Goal: Obtain resource: Download file/media

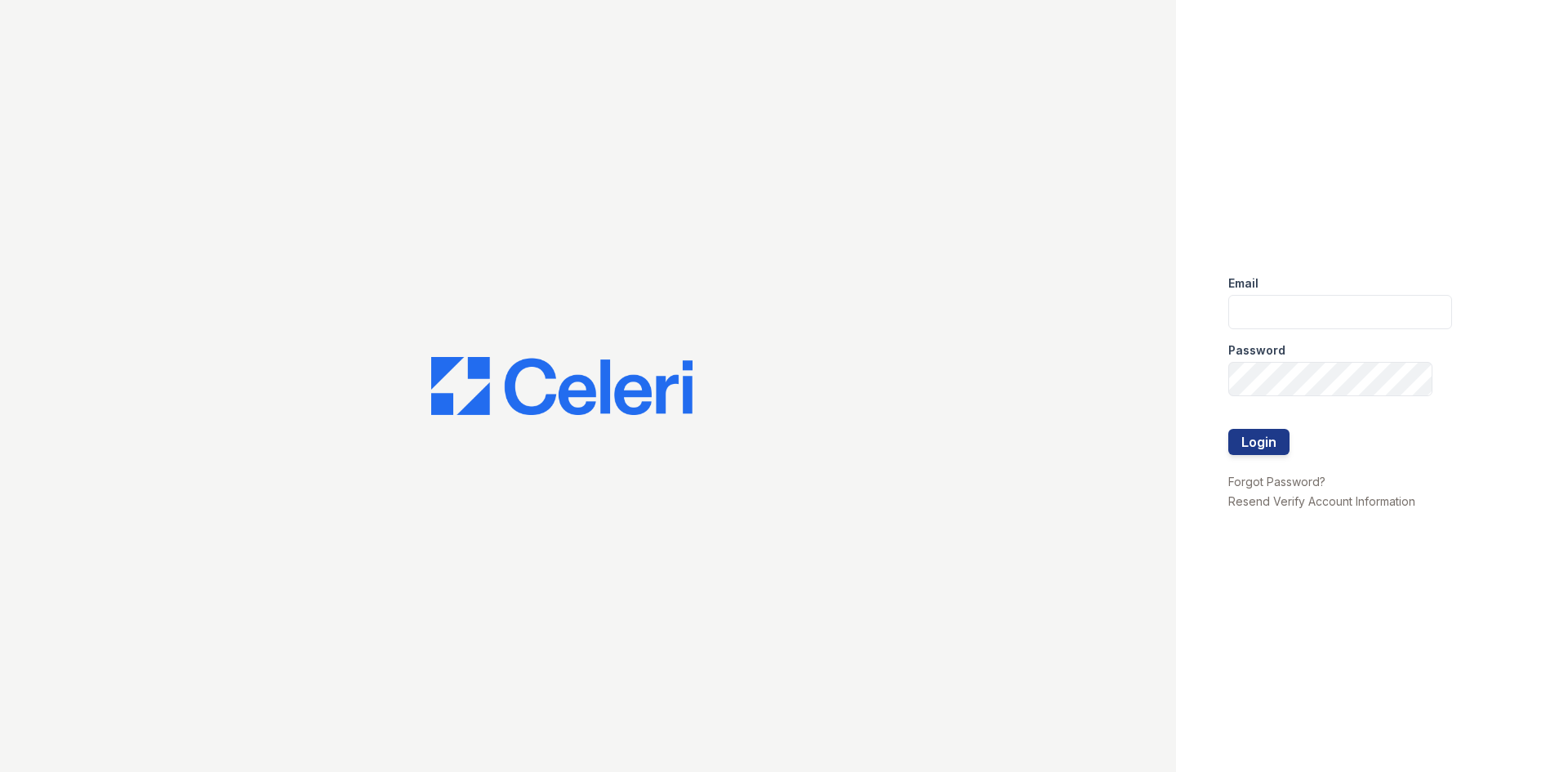
click at [1407, 340] on div "Password" at bounding box center [1340, 346] width 224 height 33
click at [1400, 309] on input "email" at bounding box center [1340, 311] width 224 height 34
type input "arrivecrofton@trinity-pm.com"
click at [1228, 429] on button "Login" at bounding box center [1259, 442] width 62 height 26
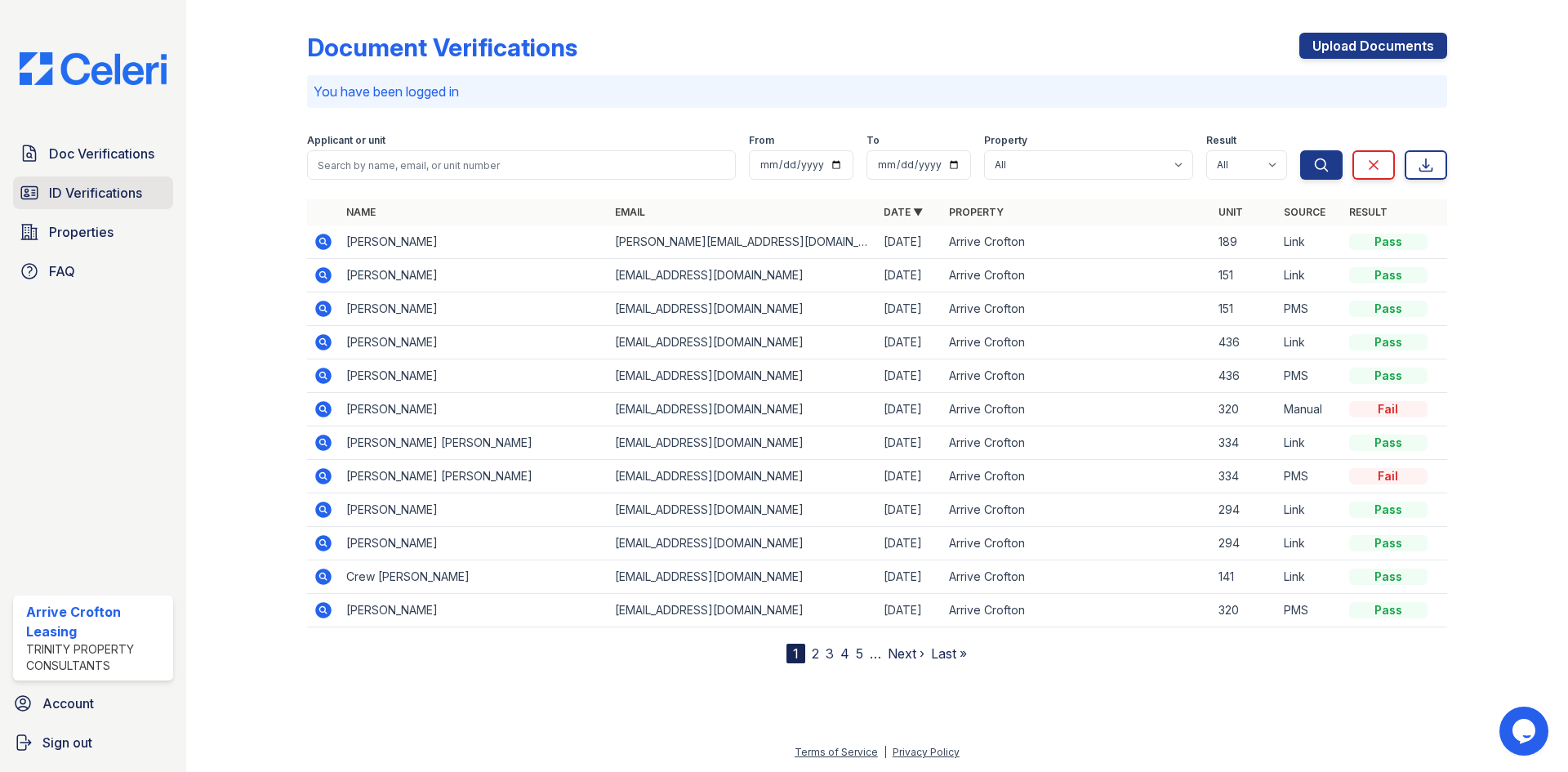
click at [85, 195] on span "ID Verifications" at bounding box center [95, 192] width 93 height 19
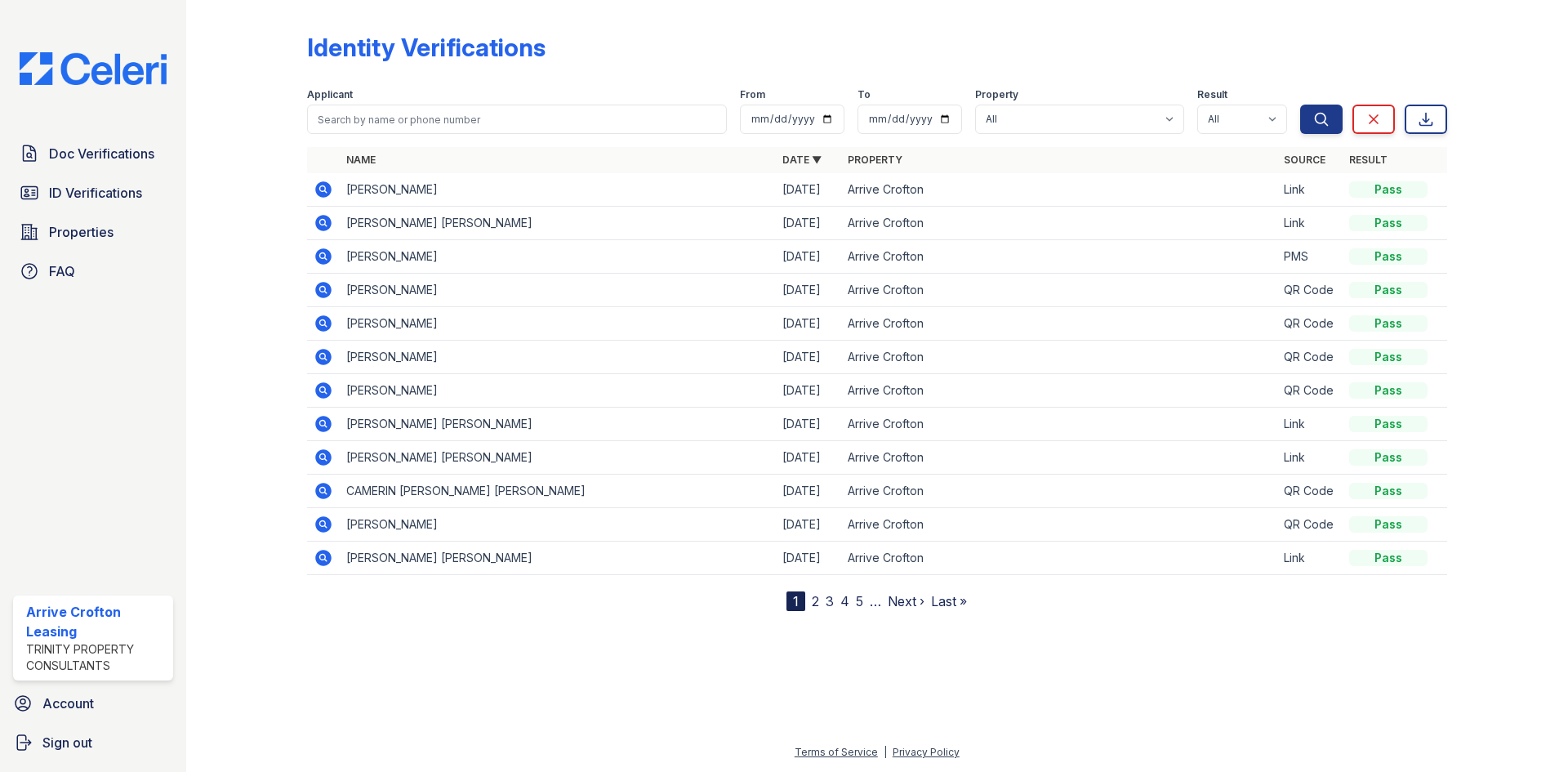
click at [325, 217] on icon at bounding box center [324, 223] width 17 height 17
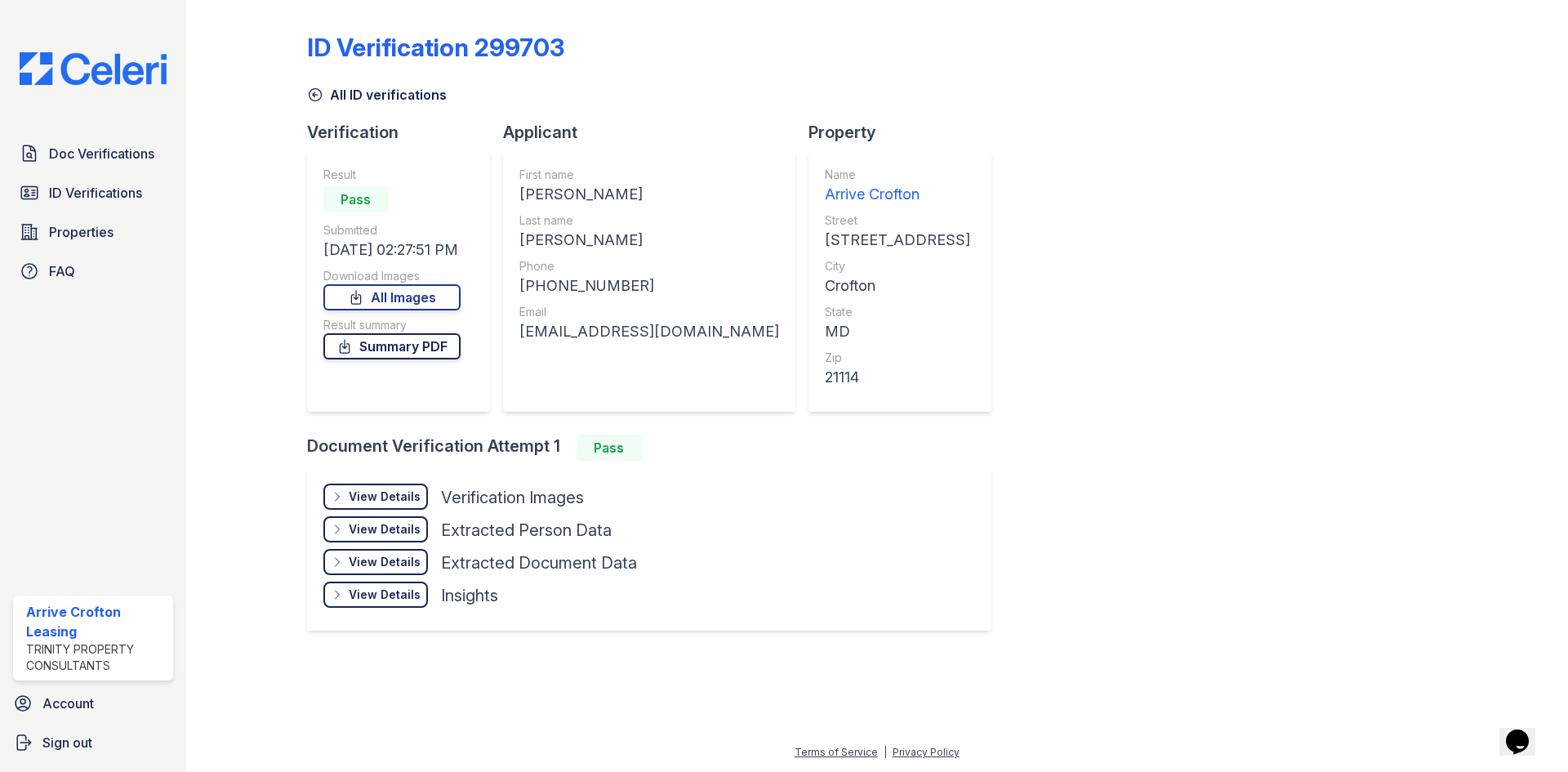
click at [365, 357] on link "Summary PDF" at bounding box center [392, 346] width 137 height 26
click at [354, 491] on div "View Details" at bounding box center [385, 497] width 72 height 17
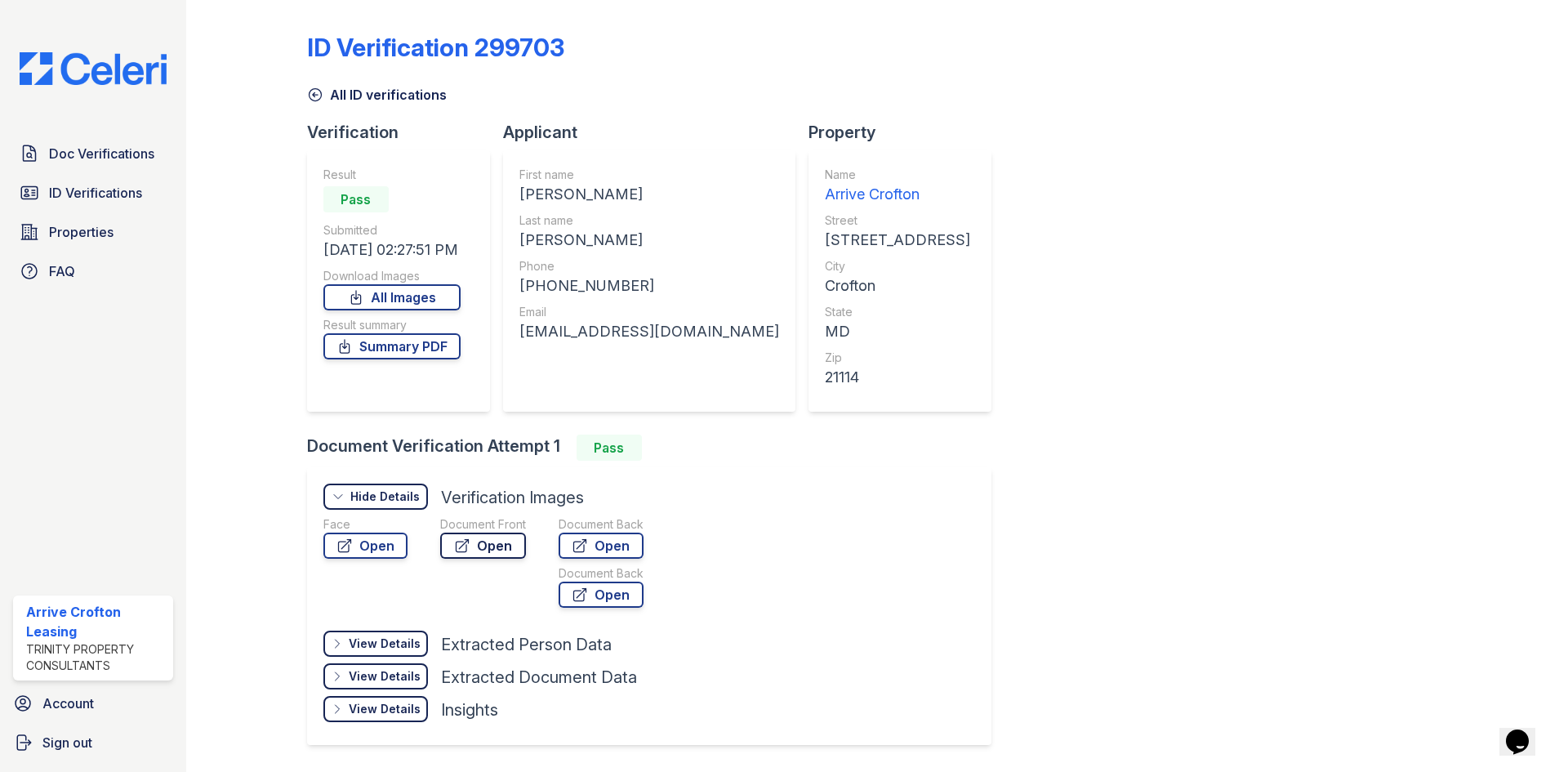
click at [440, 544] on link "Open" at bounding box center [482, 546] width 86 height 26
click at [593, 543] on link "Open" at bounding box center [601, 546] width 85 height 26
click at [324, 98] on link "All ID verifications" at bounding box center [377, 94] width 140 height 19
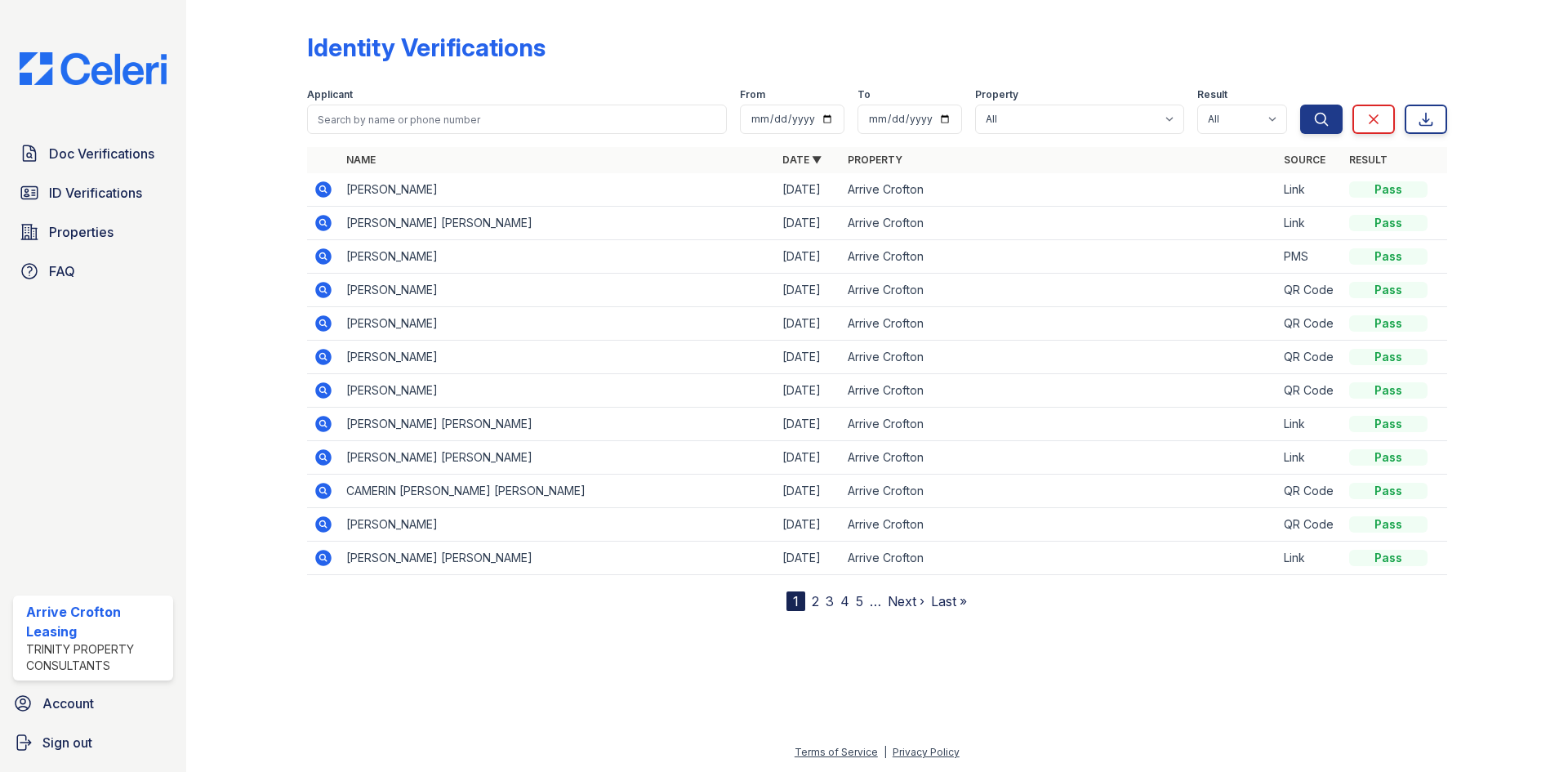
click at [126, 151] on span "Doc Verifications" at bounding box center [101, 153] width 106 height 19
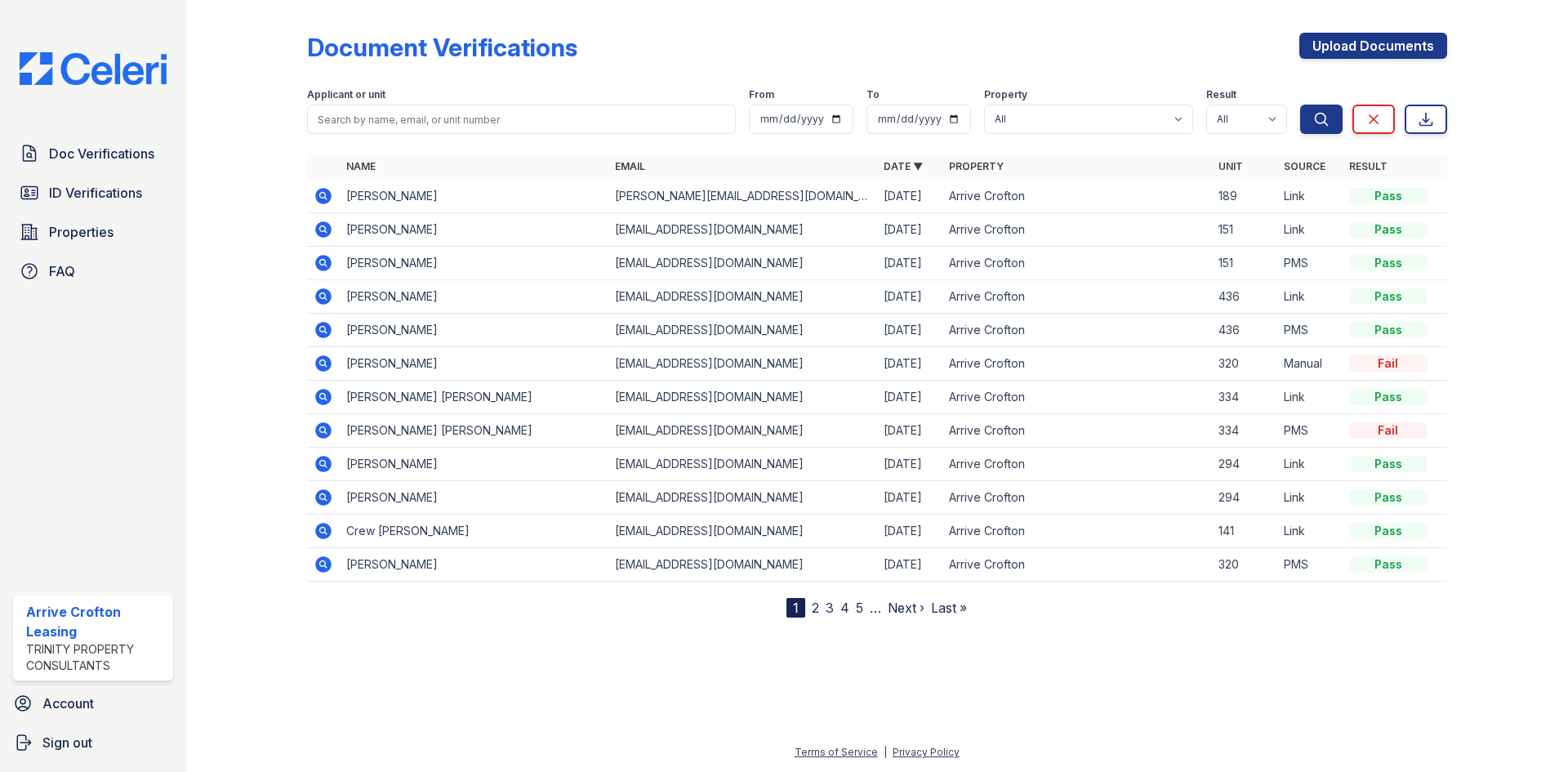
click at [328, 232] on icon at bounding box center [324, 230] width 17 height 17
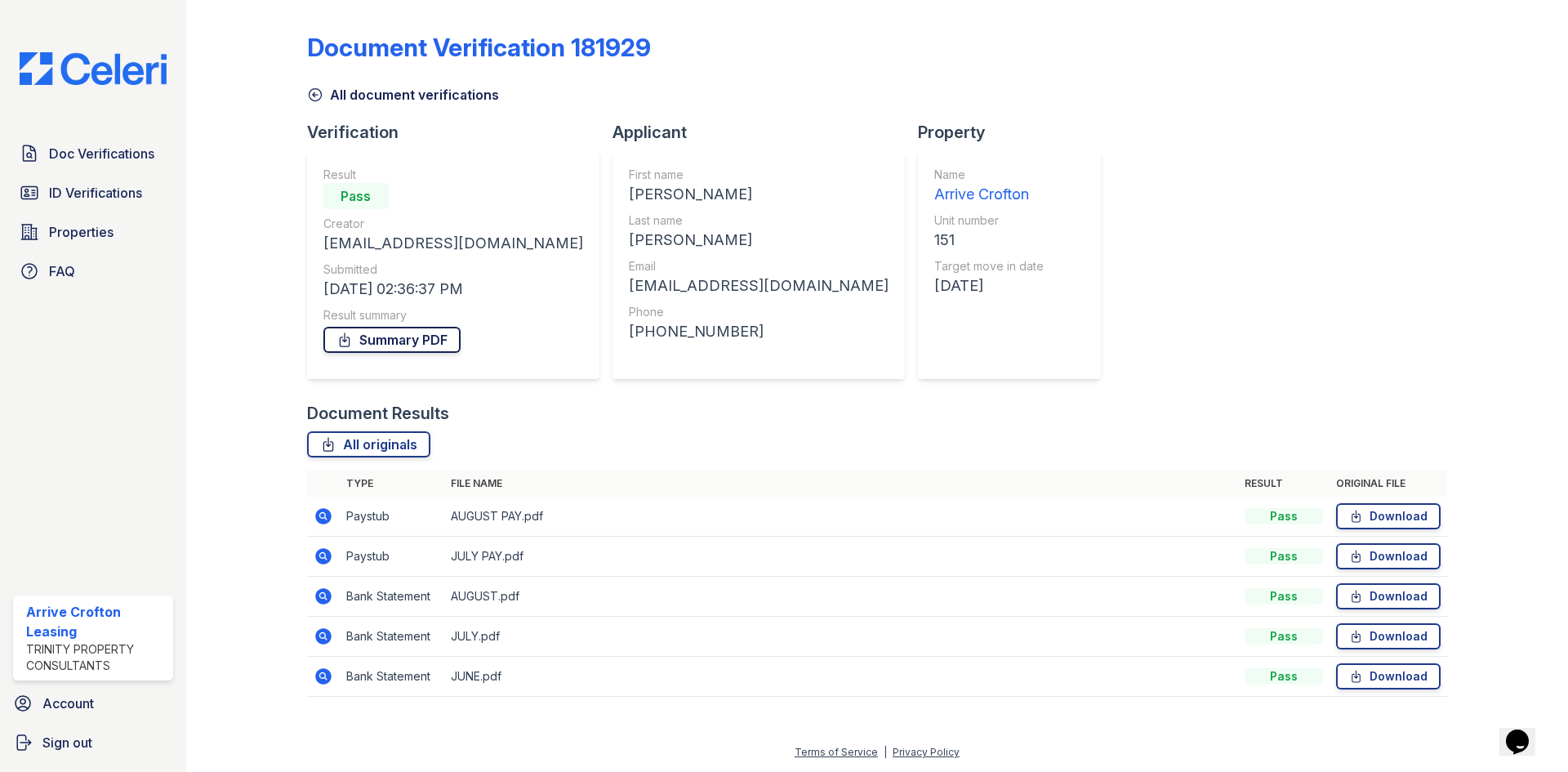
click at [364, 346] on link "Summary PDF" at bounding box center [392, 340] width 137 height 26
click at [1417, 513] on link "Download" at bounding box center [1389, 516] width 105 height 26
click at [1378, 559] on link "Download" at bounding box center [1389, 556] width 105 height 26
click at [348, 92] on link "All document verifications" at bounding box center [403, 94] width 192 height 19
